Goal: Task Accomplishment & Management: Use online tool/utility

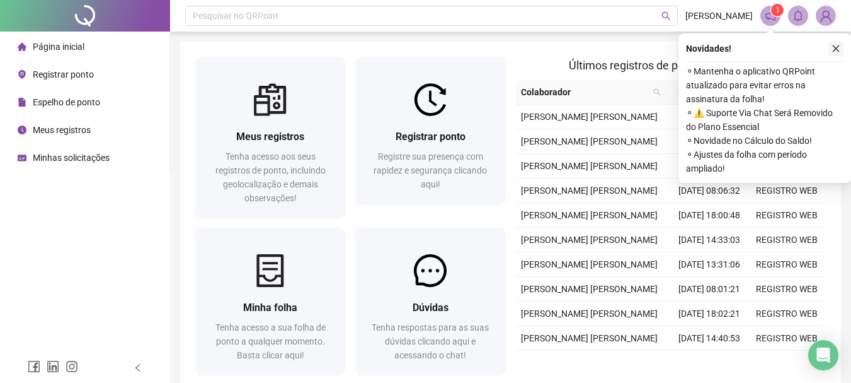
click at [454, 76] on div "Registrar ponto Registre sua presença com rapidez e segurança clicando aqui!" at bounding box center [430, 130] width 150 height 147
click at [838, 45] on button "button" at bounding box center [836, 48] width 15 height 15
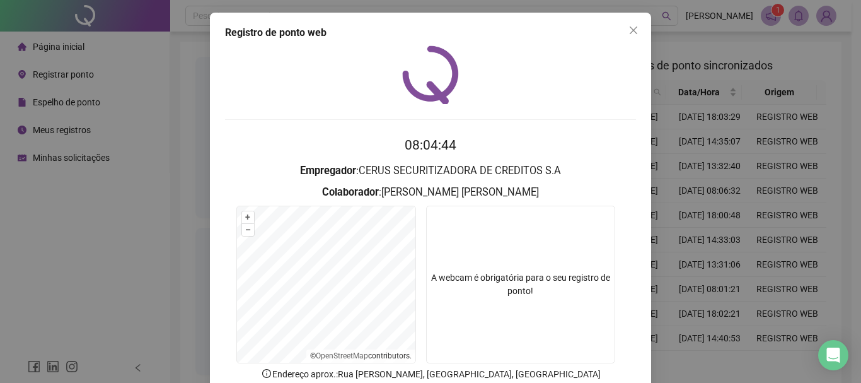
scroll to position [82, 0]
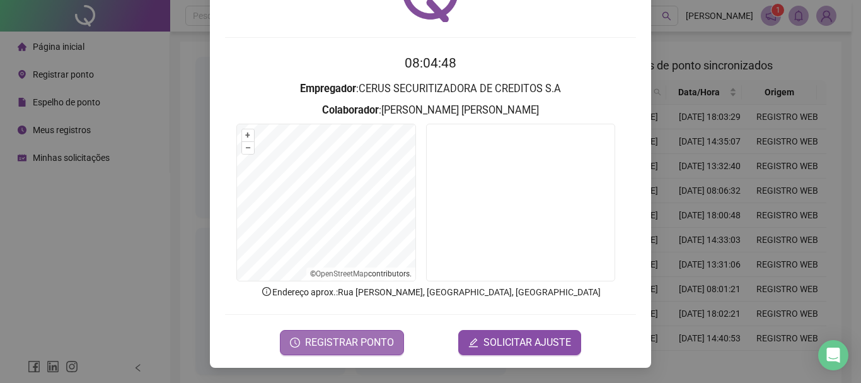
click at [383, 340] on span "REGISTRAR PONTO" at bounding box center [349, 342] width 89 height 15
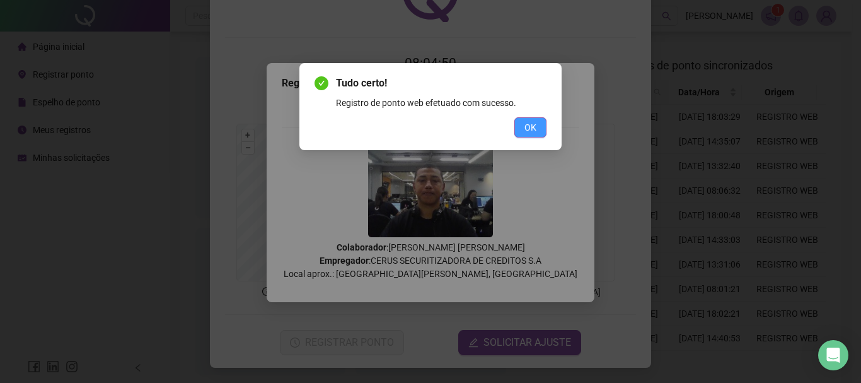
click at [531, 129] on span "OK" at bounding box center [530, 127] width 12 height 14
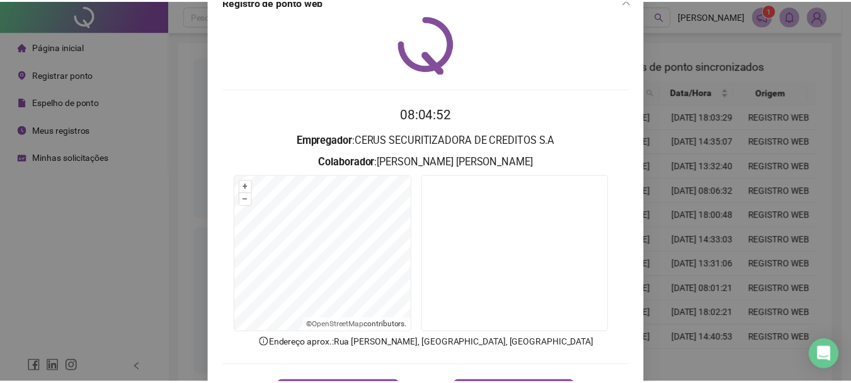
scroll to position [0, 0]
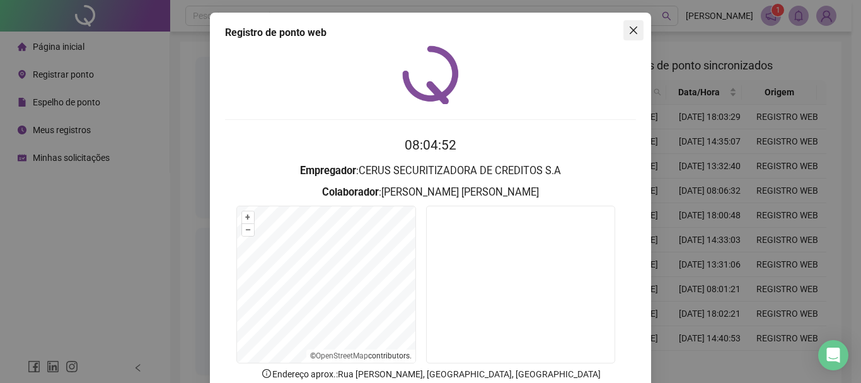
click at [635, 27] on span "Close" at bounding box center [633, 30] width 20 height 10
